Goal: Task Accomplishment & Management: Manage account settings

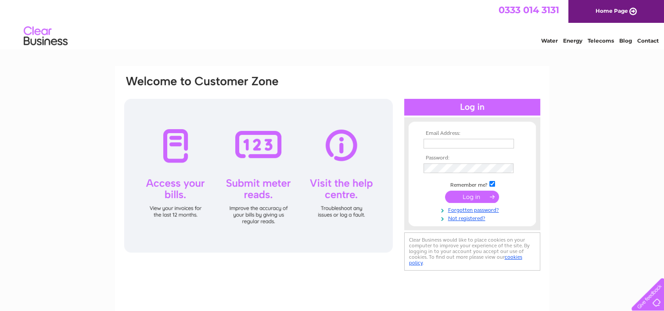
click at [593, 39] on link "Telecoms" at bounding box center [600, 40] width 26 height 7
click at [451, 140] on input "text" at bounding box center [468, 144] width 90 height 10
type input "info@thesoulvillesteakhouse.co.uk"
click at [598, 40] on link "Telecoms" at bounding box center [600, 40] width 26 height 7
